Goal: Complete application form

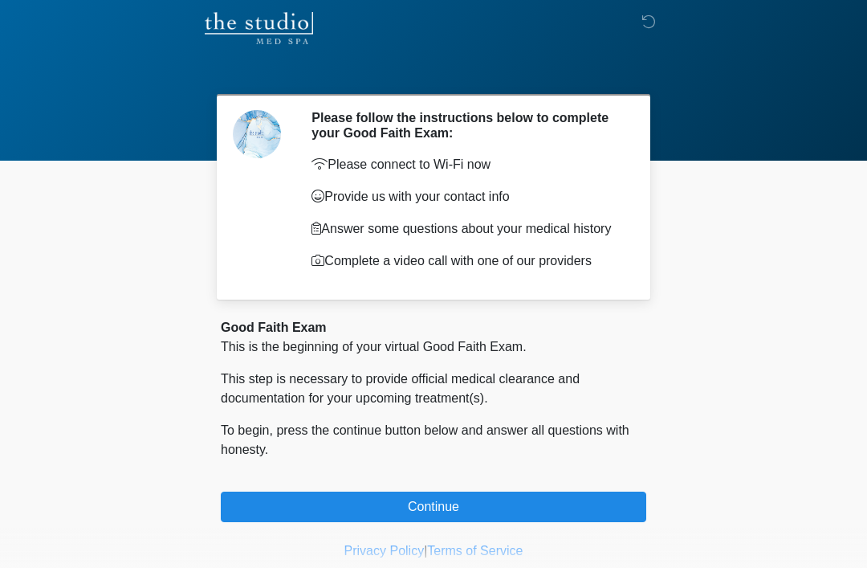
click at [394, 513] on button "Continue" at bounding box center [433, 506] width 425 height 31
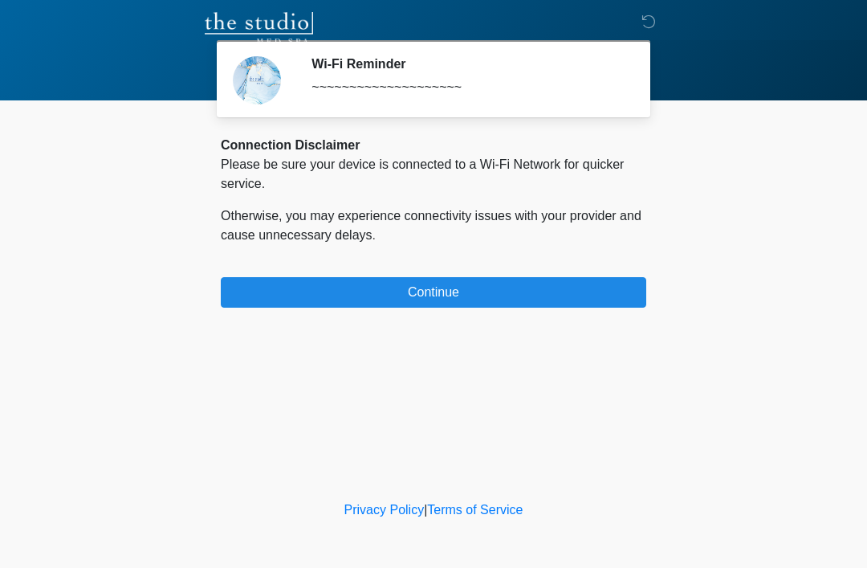
click at [286, 300] on button "Continue" at bounding box center [433, 292] width 425 height 31
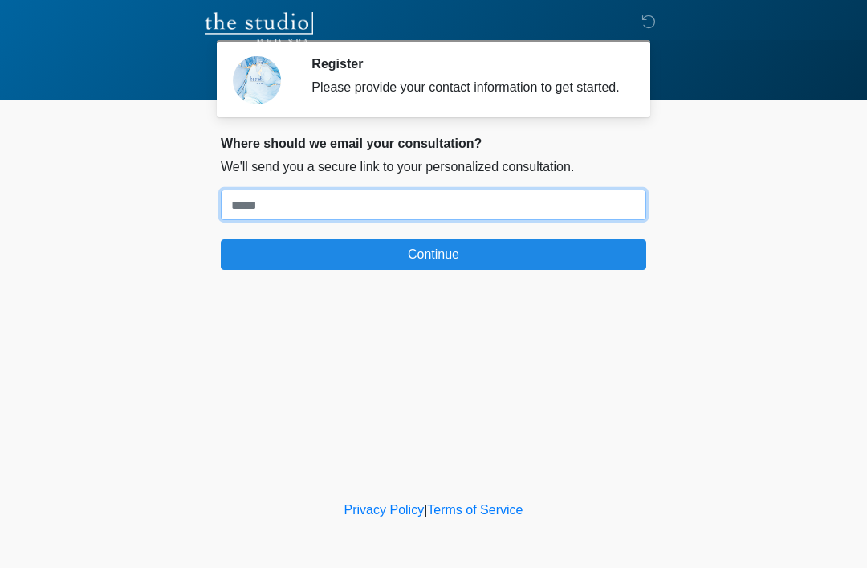
click at [605, 220] on input "Where should we email your treatment plan?" at bounding box center [433, 204] width 425 height 31
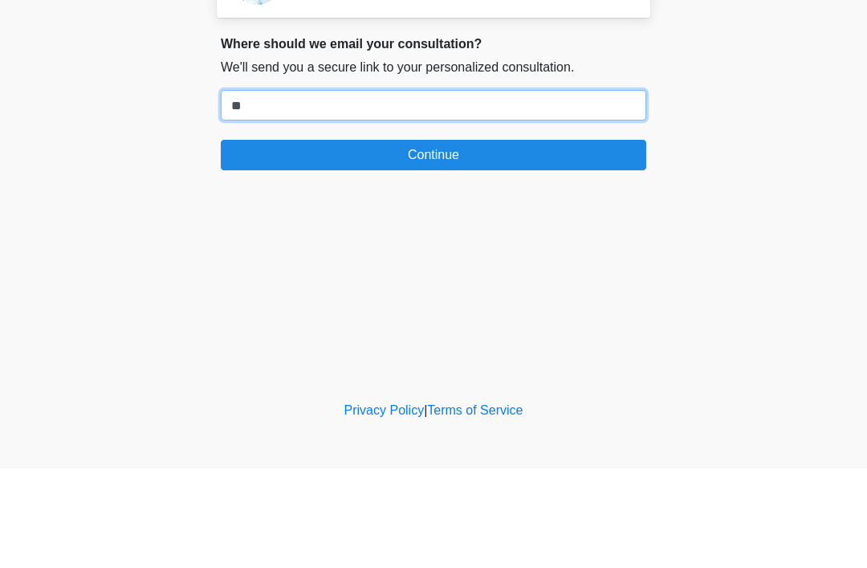
type input "*"
type input "**********"
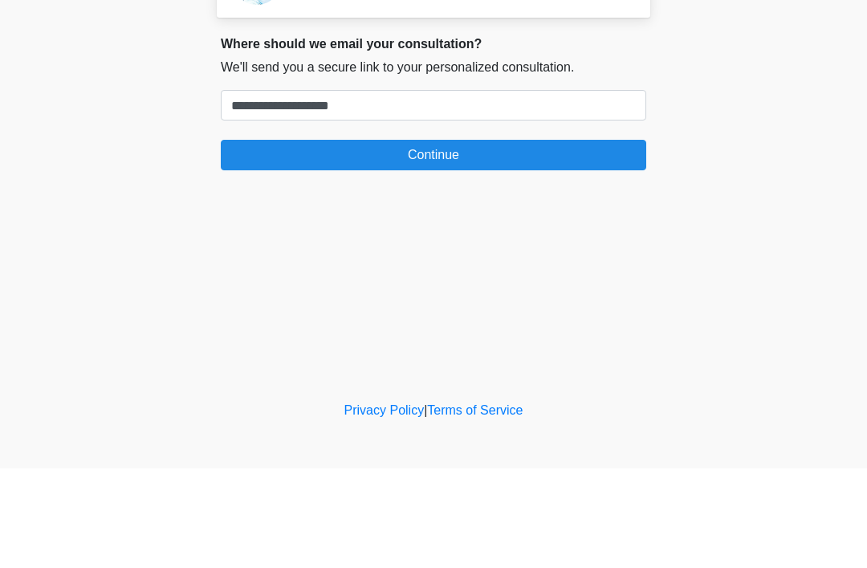
click at [436, 239] on button "Continue" at bounding box center [433, 254] width 425 height 31
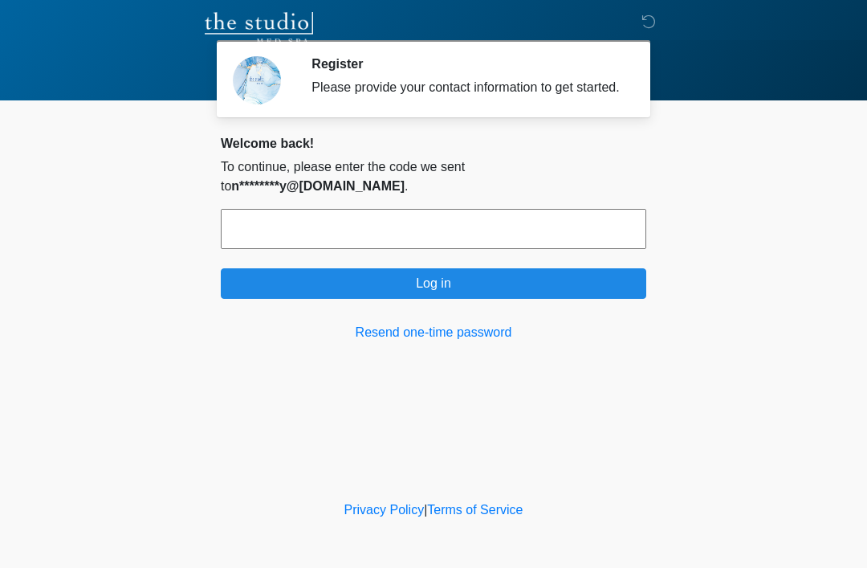
click at [413, 231] on input "text" at bounding box center [433, 229] width 425 height 40
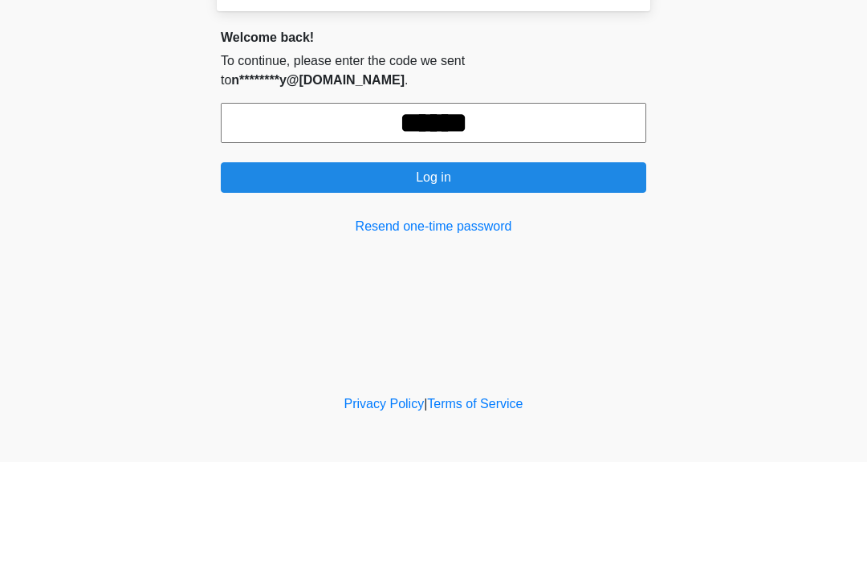
type input "******"
click at [555, 268] on button "Log in" at bounding box center [433, 283] width 425 height 31
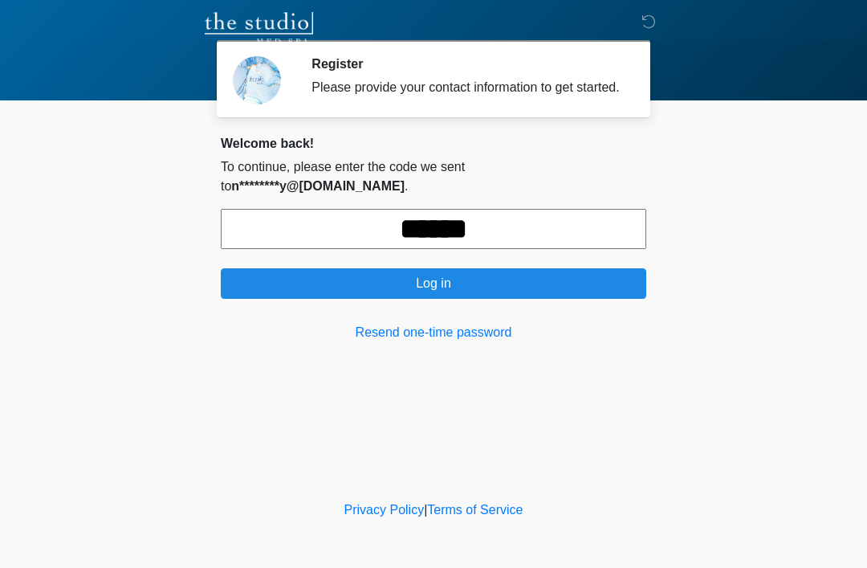
click at [617, 280] on button "Log in" at bounding box center [433, 283] width 425 height 31
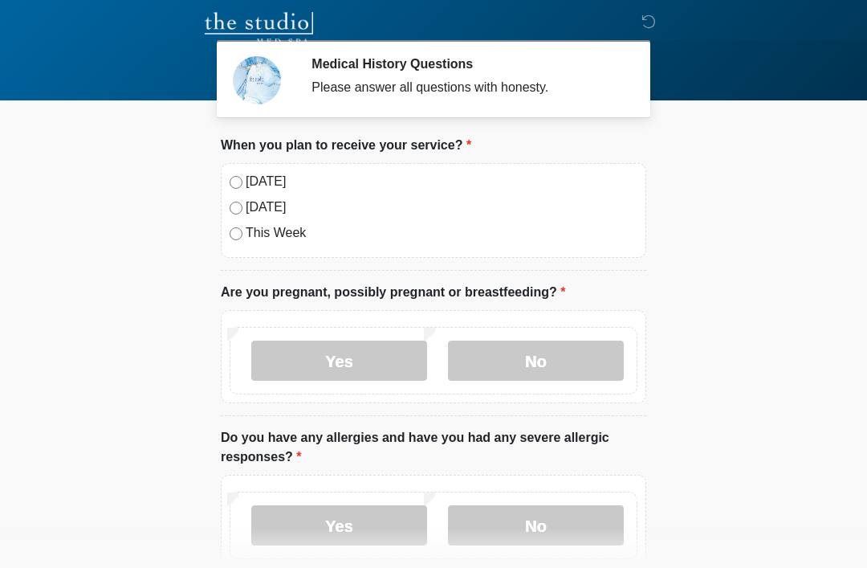
click at [497, 366] on label "No" at bounding box center [536, 360] width 176 height 40
click at [490, 525] on label "No" at bounding box center [536, 525] width 176 height 40
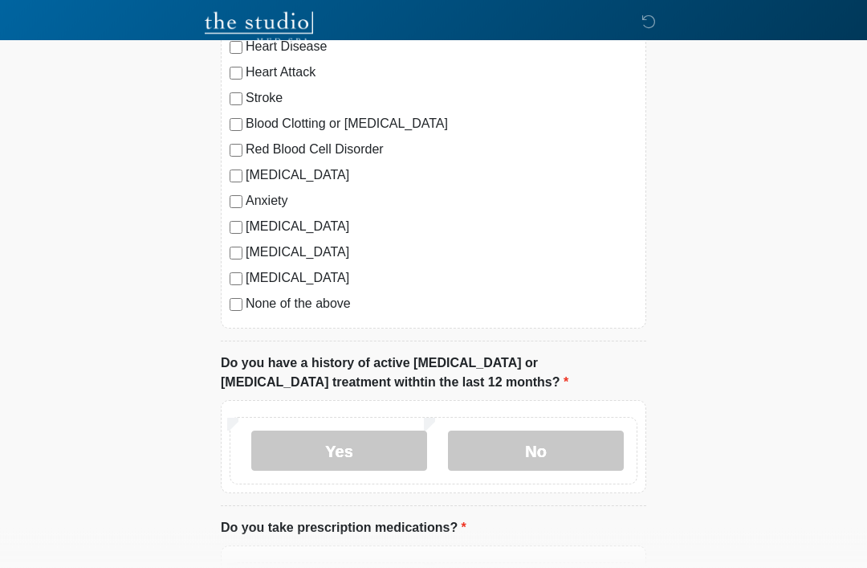
scroll to position [637, 0]
click at [494, 448] on label "No" at bounding box center [536, 450] width 176 height 40
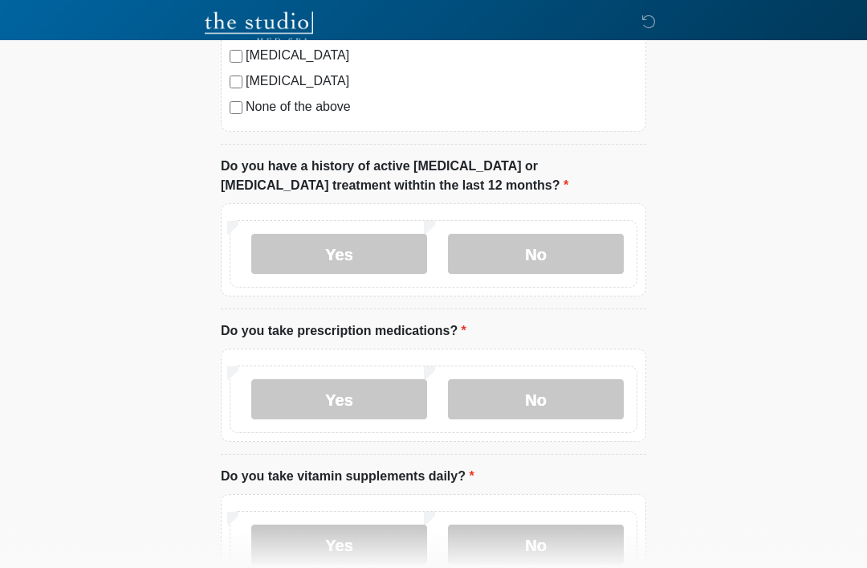
scroll to position [833, 0]
click at [301, 401] on label "Yes" at bounding box center [339, 400] width 176 height 40
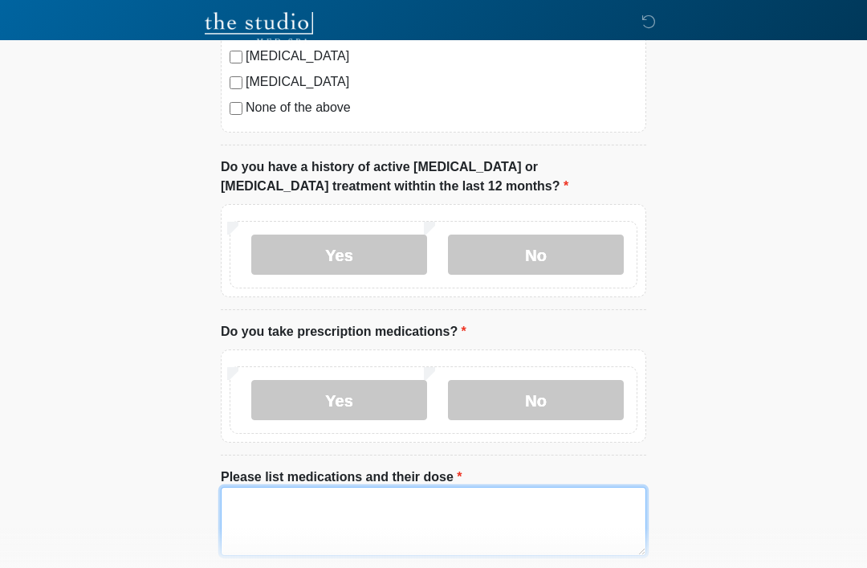
click at [259, 514] on textarea "Please list medications and their dose" at bounding box center [433, 520] width 425 height 69
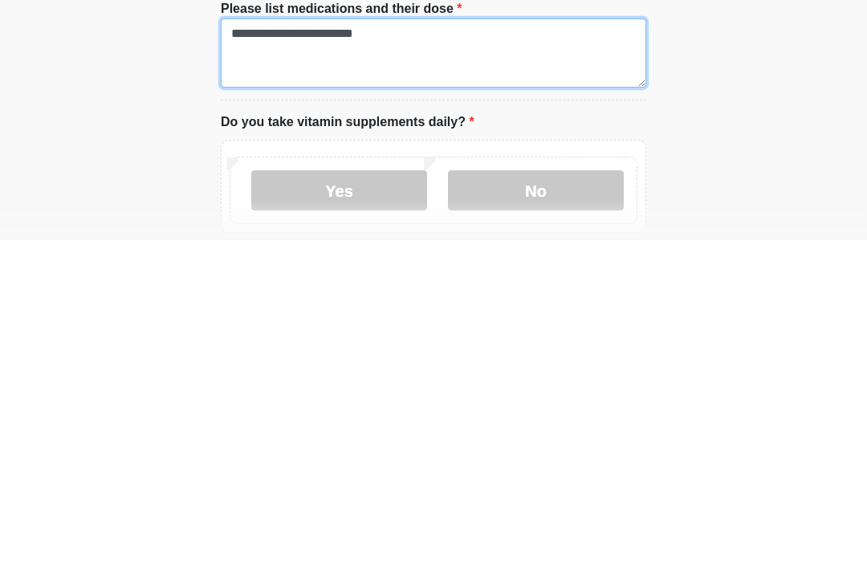
scroll to position [975, 0]
type textarea "**********"
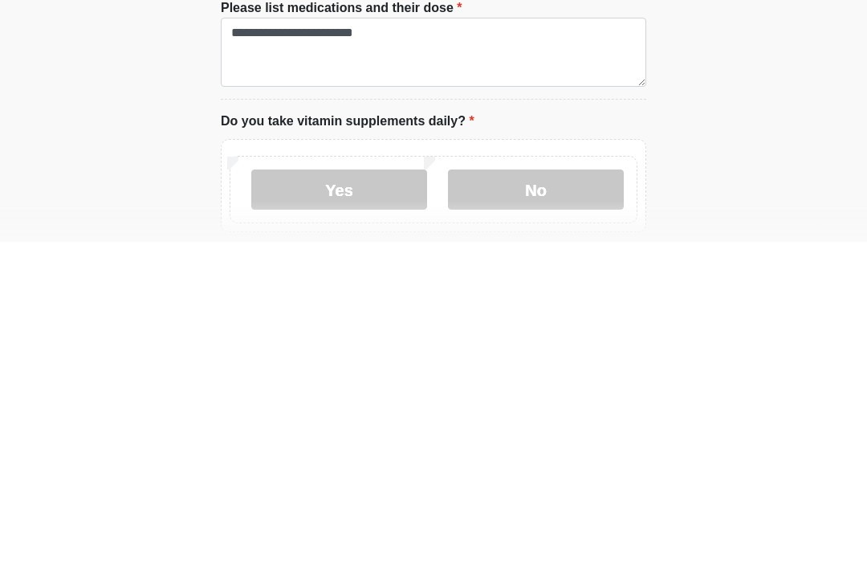
click at [303, 496] on label "Yes" at bounding box center [339, 516] width 176 height 40
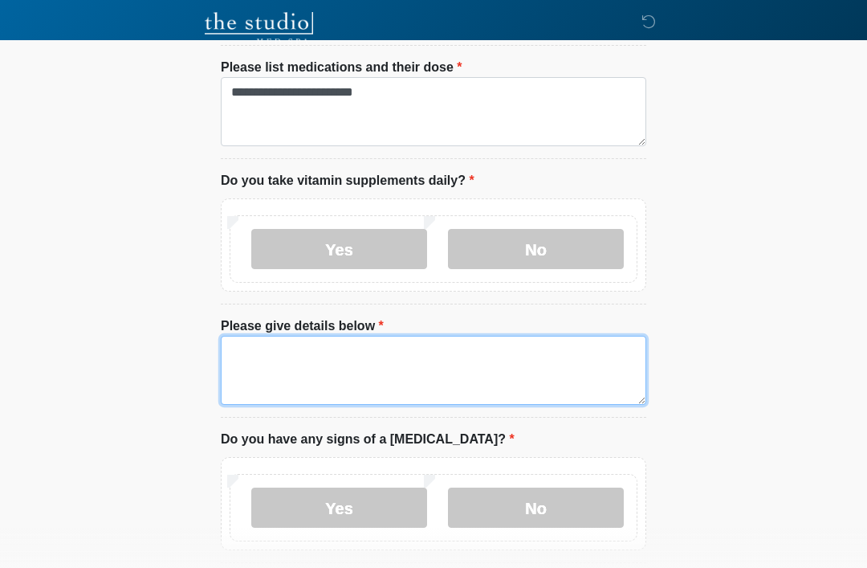
click at [248, 357] on textarea "Please give details below" at bounding box center [433, 370] width 425 height 69
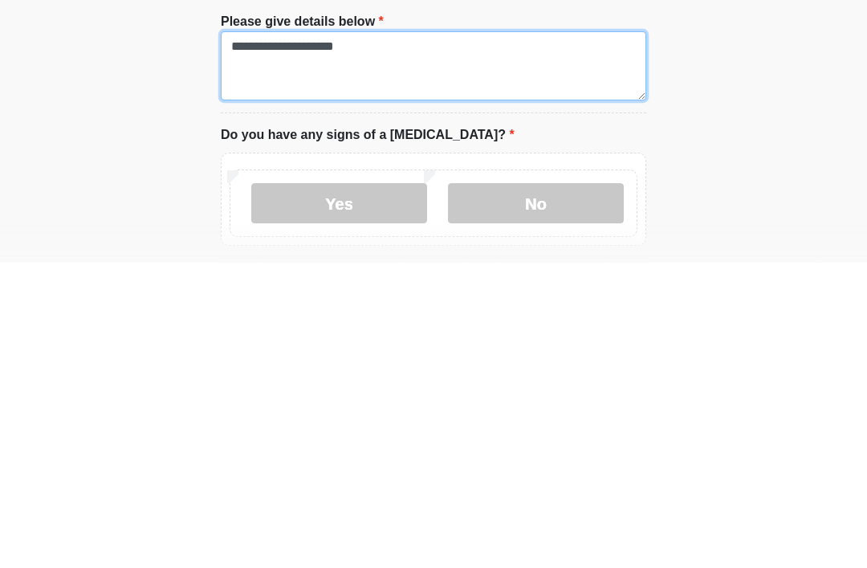
type textarea "**********"
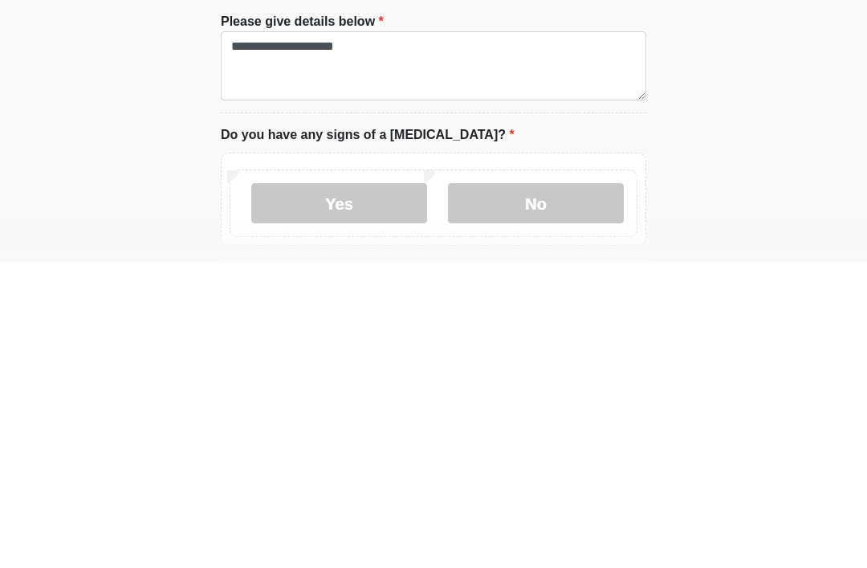
click at [507, 488] on label "No" at bounding box center [536, 508] width 176 height 40
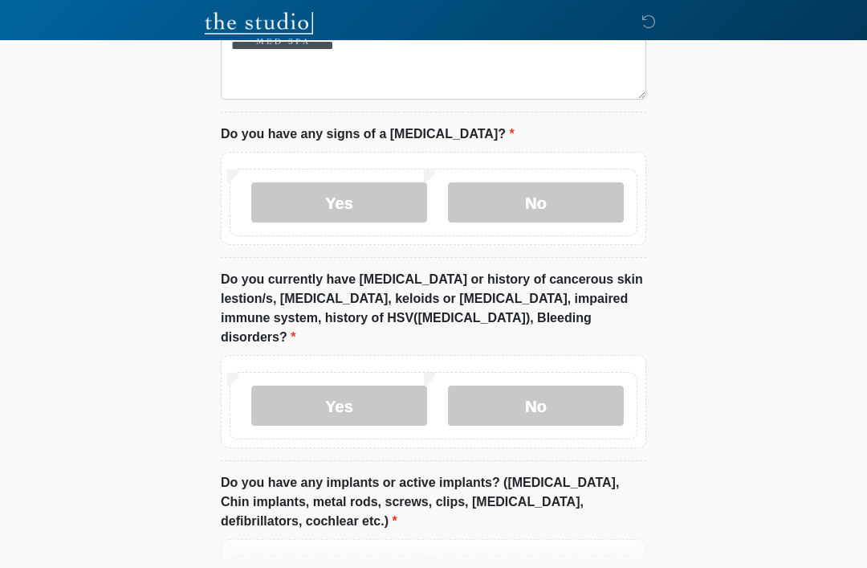
click at [497, 385] on label "No" at bounding box center [536, 405] width 176 height 40
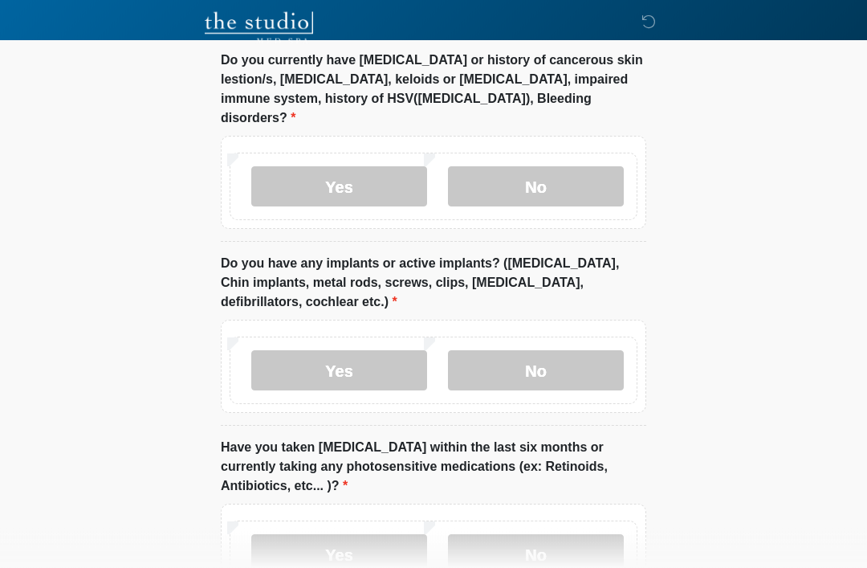
scroll to position [1766, 0]
click at [491, 350] on label "No" at bounding box center [536, 370] width 176 height 40
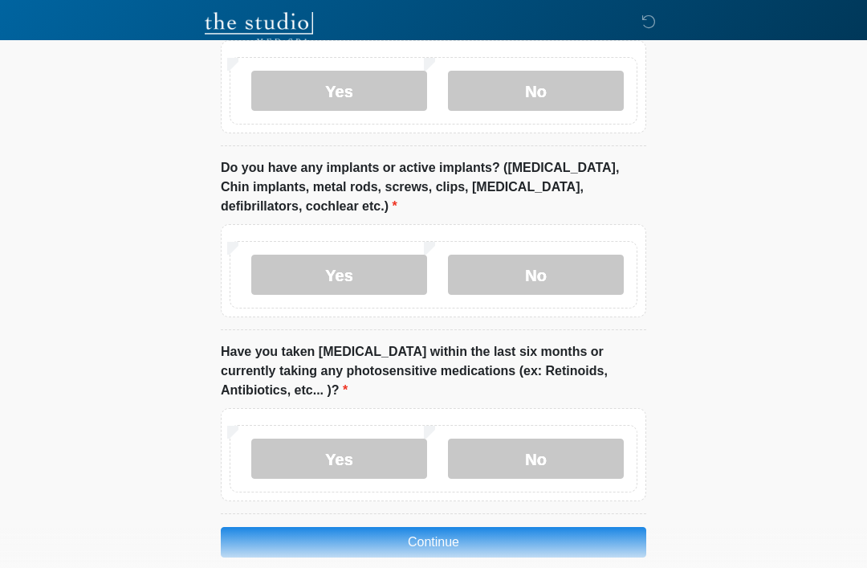
scroll to position [1862, 0]
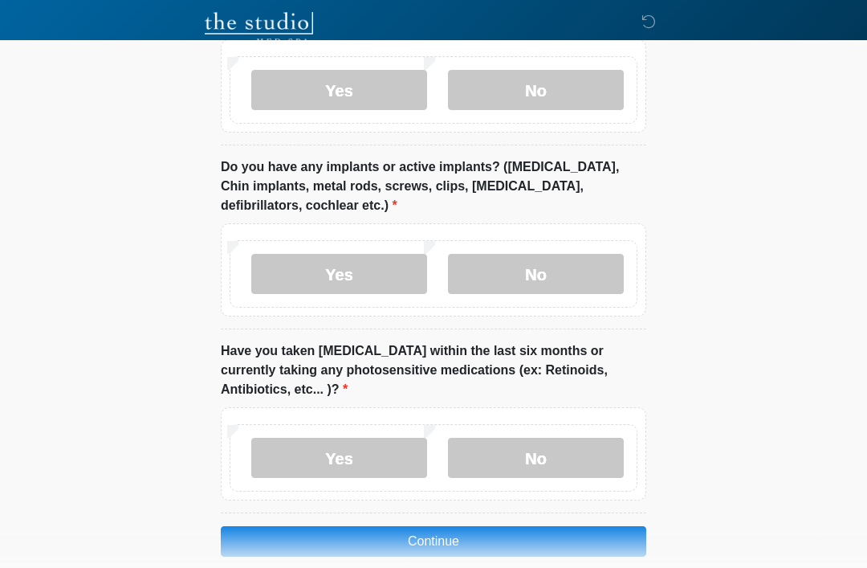
click at [507, 438] on label "No" at bounding box center [536, 458] width 176 height 40
click at [333, 526] on button "Continue" at bounding box center [433, 541] width 425 height 31
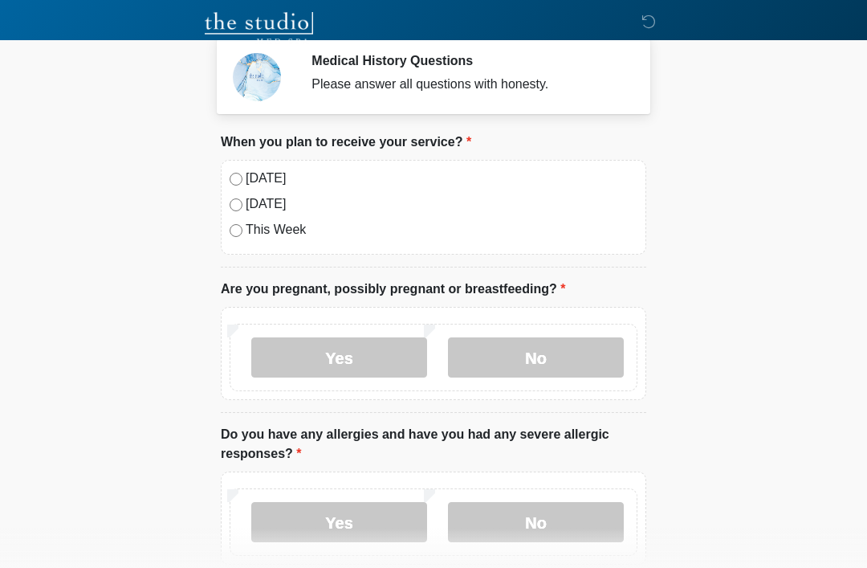
scroll to position [0, 0]
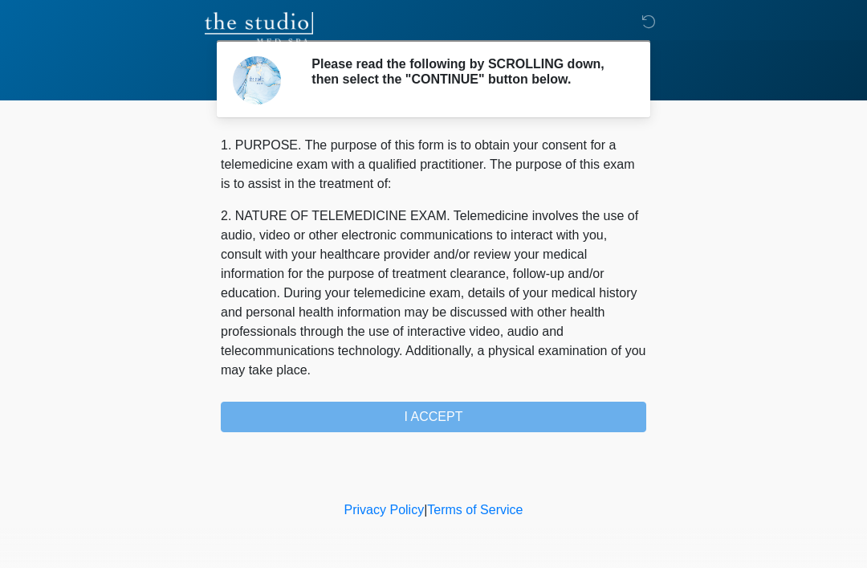
click at [388, 423] on div "1. PURPOSE. The purpose of this form is to obtain your consent for a telemedici…" at bounding box center [433, 284] width 425 height 296
click at [389, 421] on div "1. PURPOSE. The purpose of this form is to obtain your consent for a telemedici…" at bounding box center [433, 284] width 425 height 296
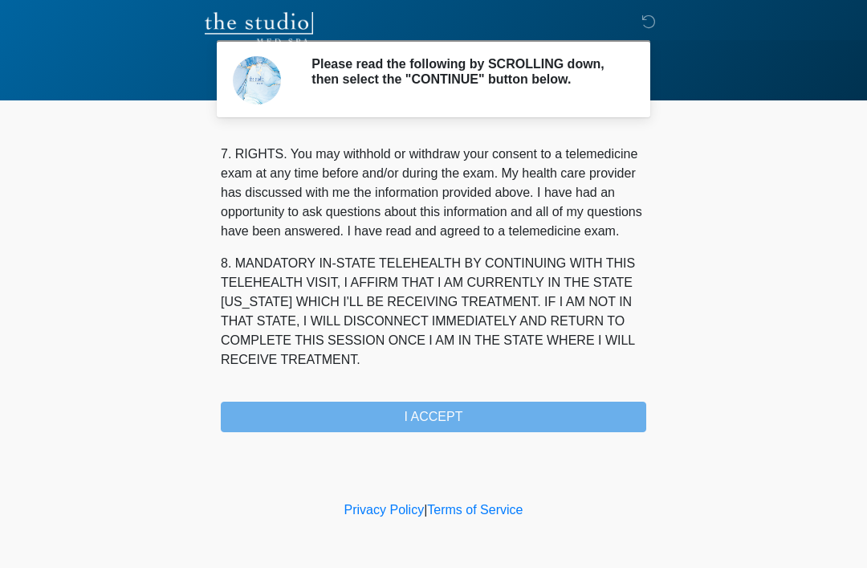
scroll to position [704, 0]
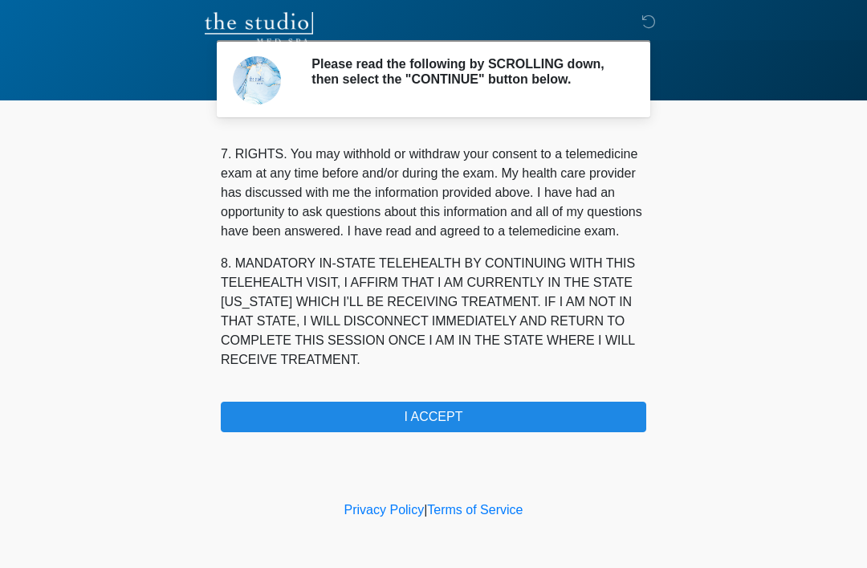
click at [350, 417] on button "I ACCEPT" at bounding box center [433, 416] width 425 height 31
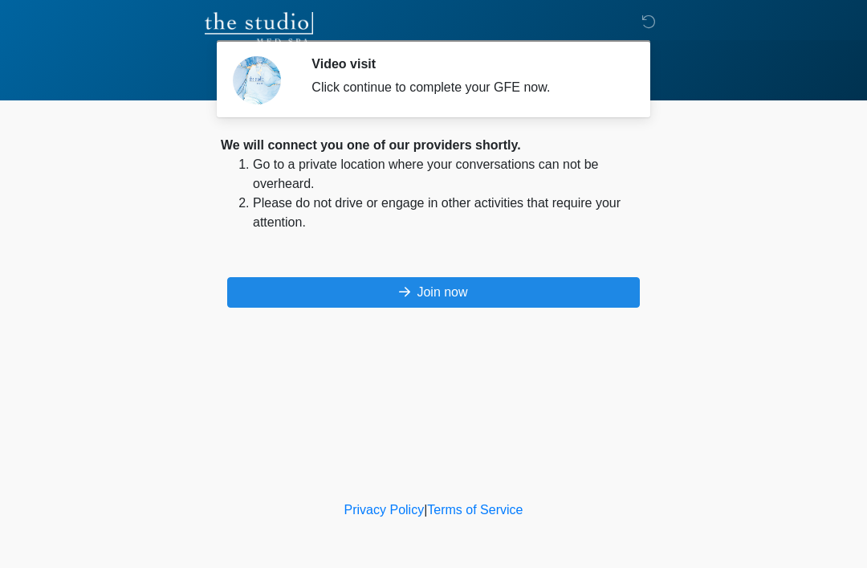
click at [433, 296] on button "Join now" at bounding box center [433, 292] width 413 height 31
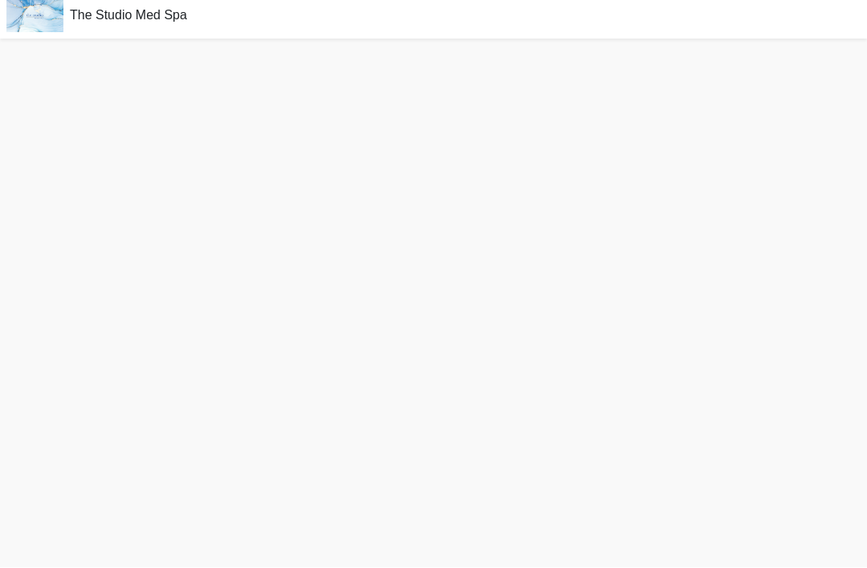
scroll to position [56, 0]
